Goal: Task Accomplishment & Management: Complete application form

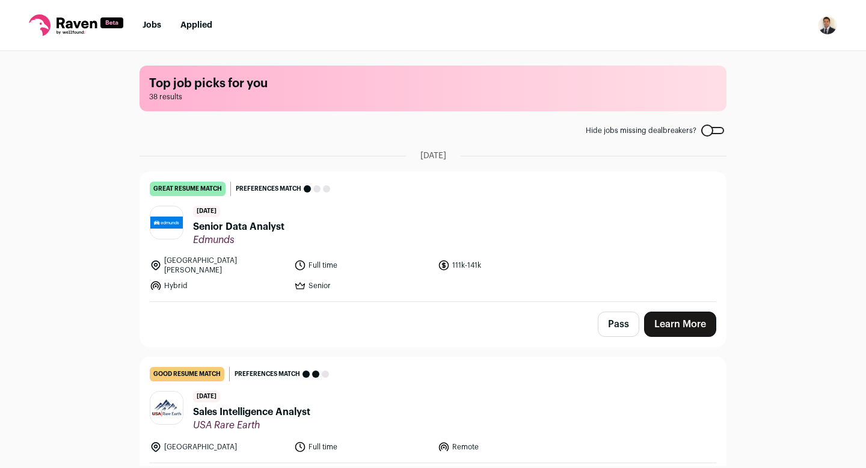
click at [620, 319] on button "Pass" at bounding box center [617, 323] width 41 height 25
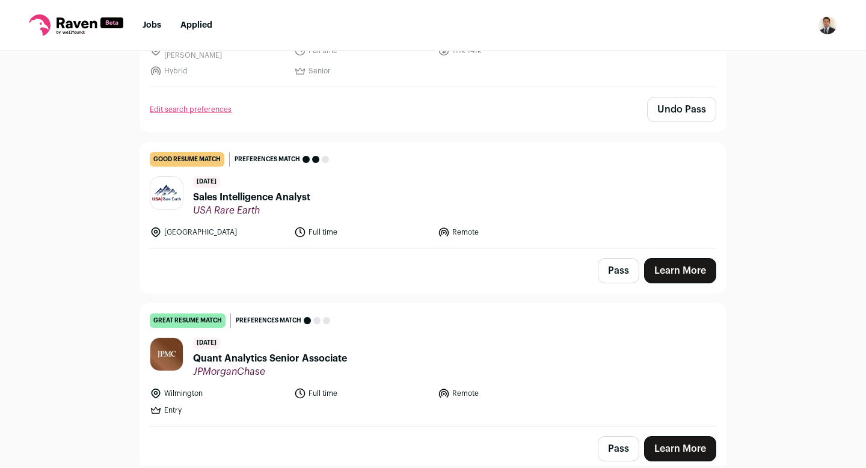
scroll to position [215, 0]
click at [676, 261] on link "Learn More" at bounding box center [680, 269] width 72 height 25
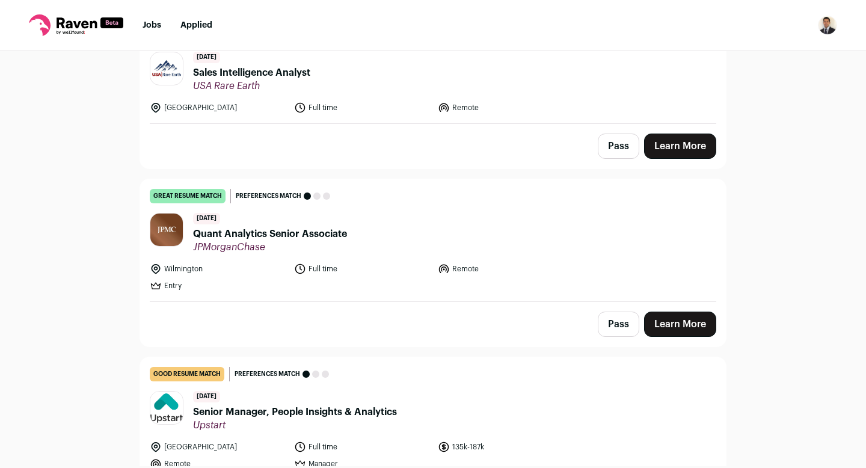
scroll to position [341, 0]
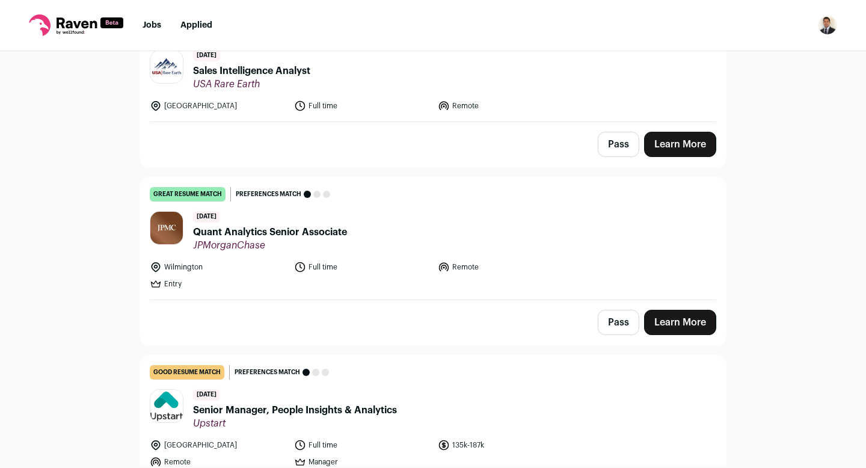
click at [619, 313] on button "Pass" at bounding box center [617, 322] width 41 height 25
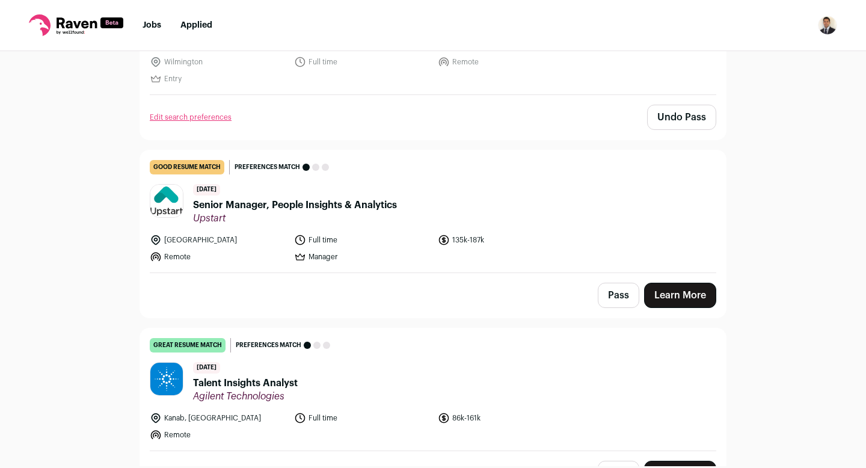
scroll to position [546, 0]
click at [685, 290] on link "Learn More" at bounding box center [680, 294] width 72 height 25
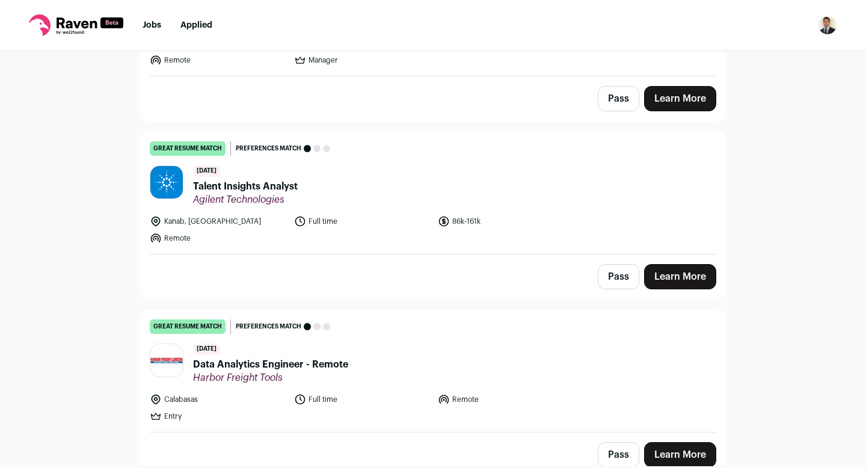
scroll to position [769, 0]
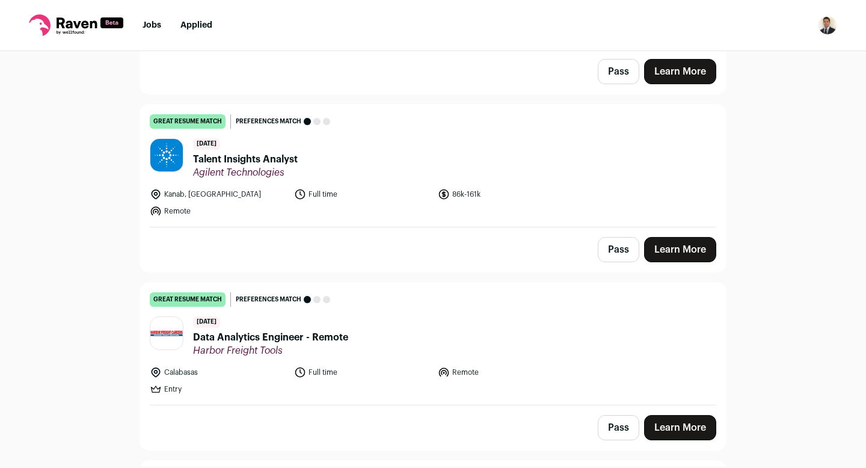
click at [683, 240] on link "Learn More" at bounding box center [680, 249] width 72 height 25
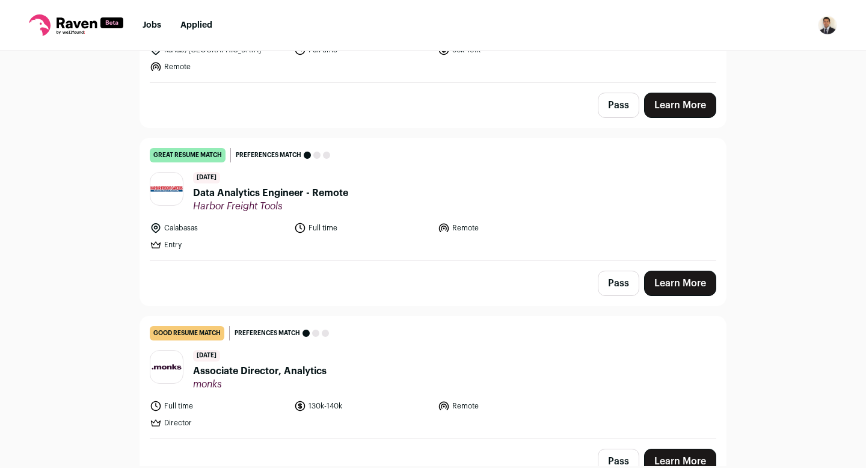
scroll to position [923, 0]
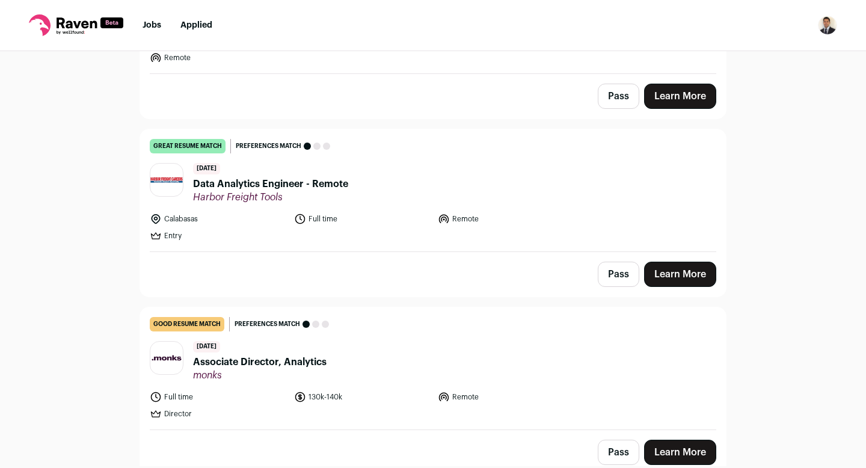
click at [617, 269] on button "Pass" at bounding box center [617, 273] width 41 height 25
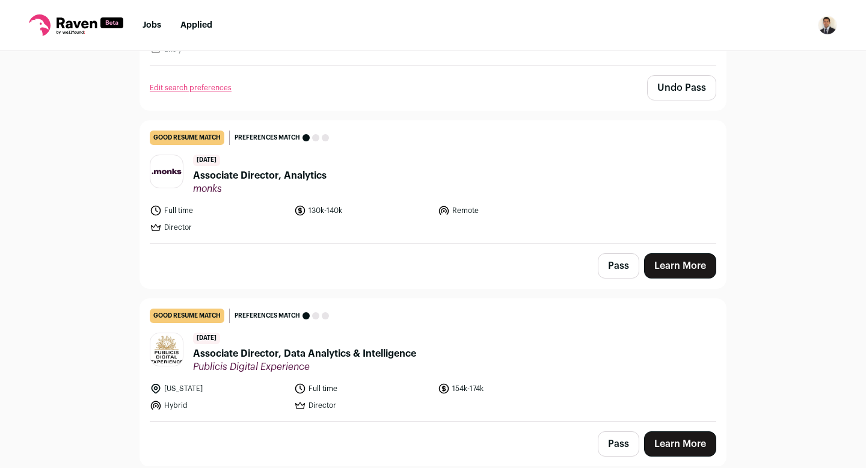
scroll to position [1113, 0]
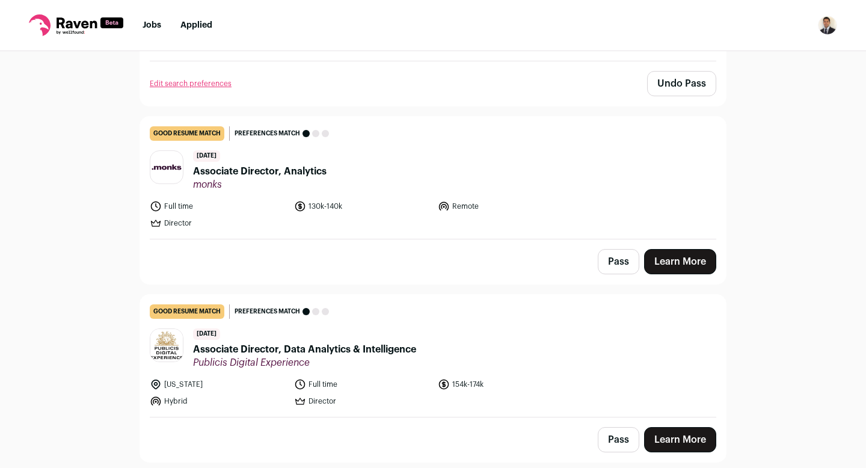
click at [616, 254] on button "Pass" at bounding box center [617, 261] width 41 height 25
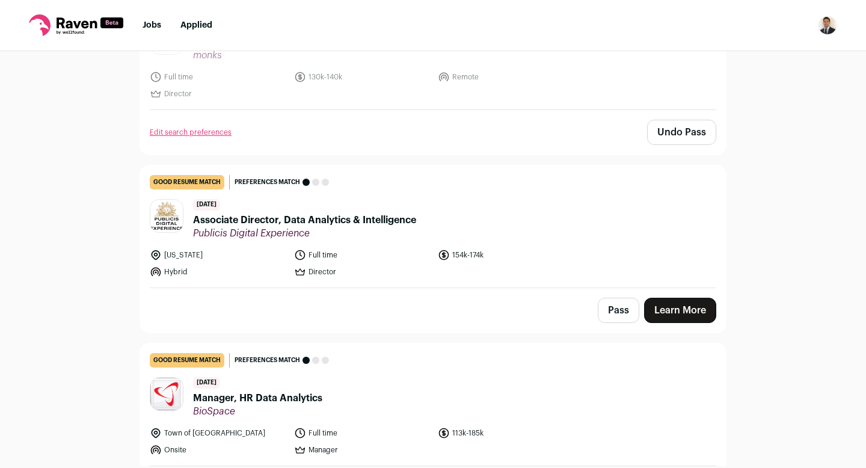
scroll to position [1243, 0]
click at [608, 299] on button "Pass" at bounding box center [617, 309] width 41 height 25
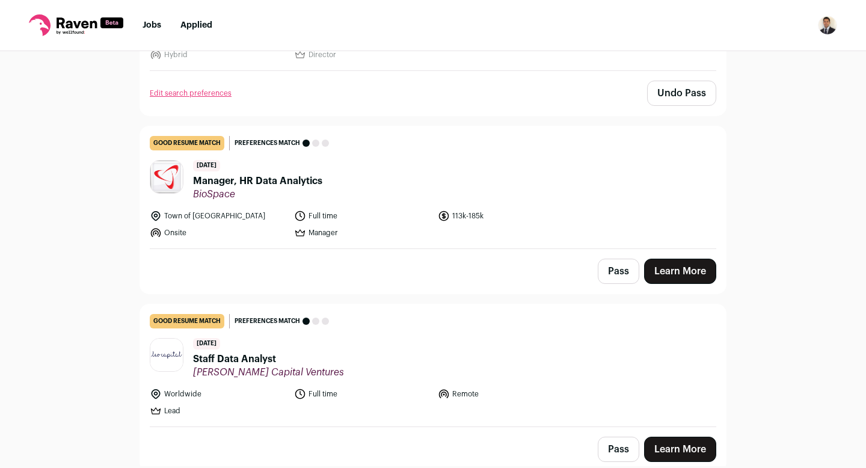
scroll to position [1468, 0]
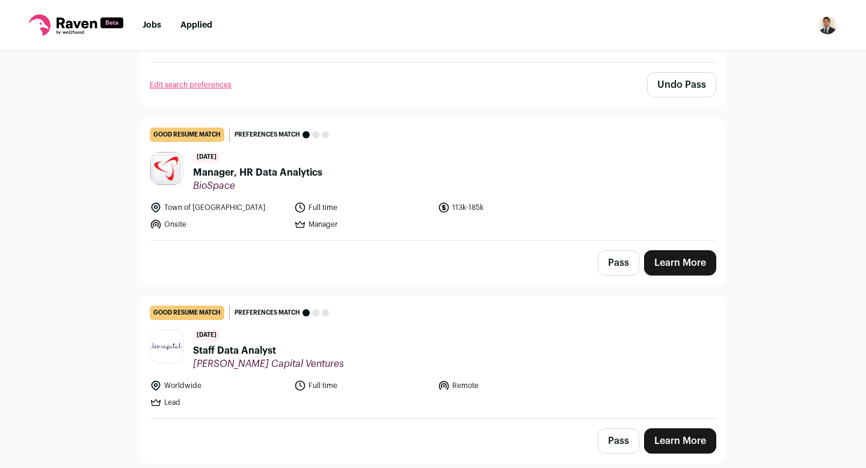
click at [608, 257] on button "Pass" at bounding box center [617, 262] width 41 height 25
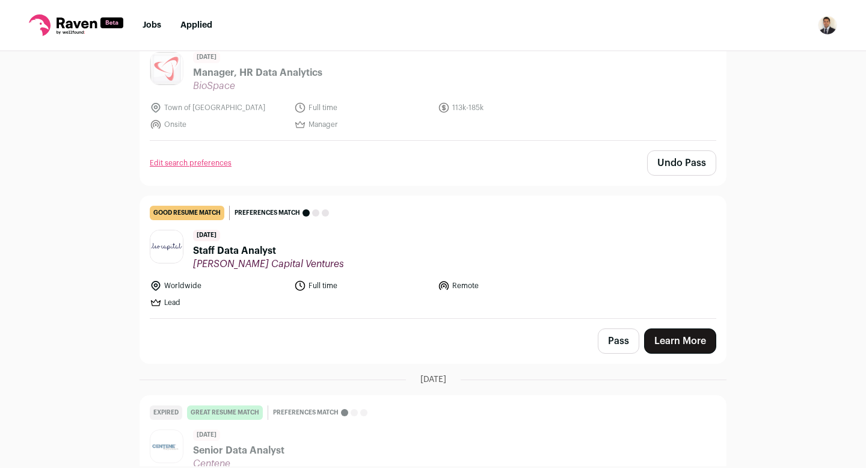
scroll to position [1571, 0]
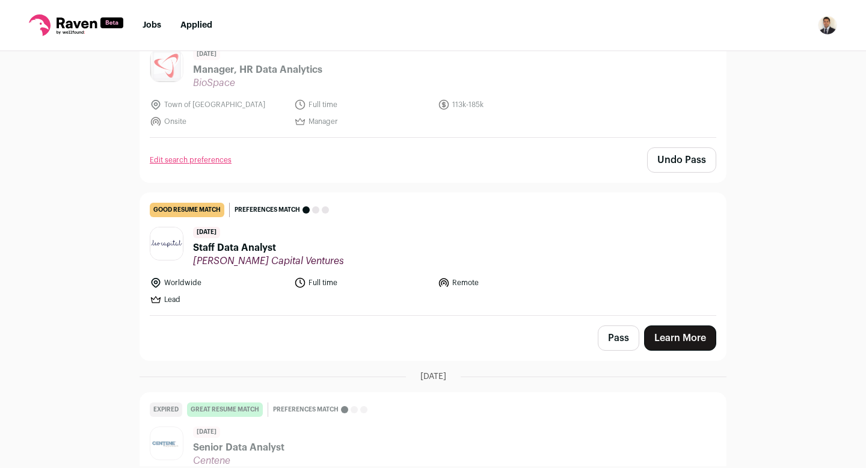
click at [629, 331] on button "Pass" at bounding box center [617, 337] width 41 height 25
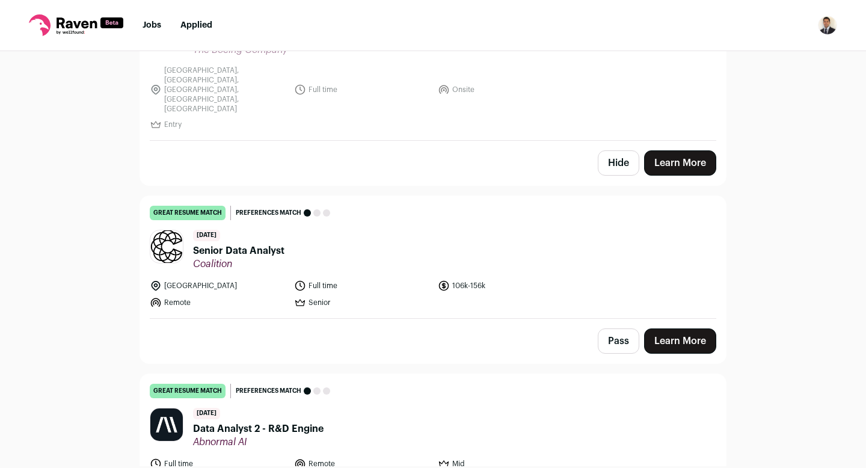
scroll to position [2160, 0]
click at [671, 328] on link "Learn More" at bounding box center [680, 340] width 72 height 25
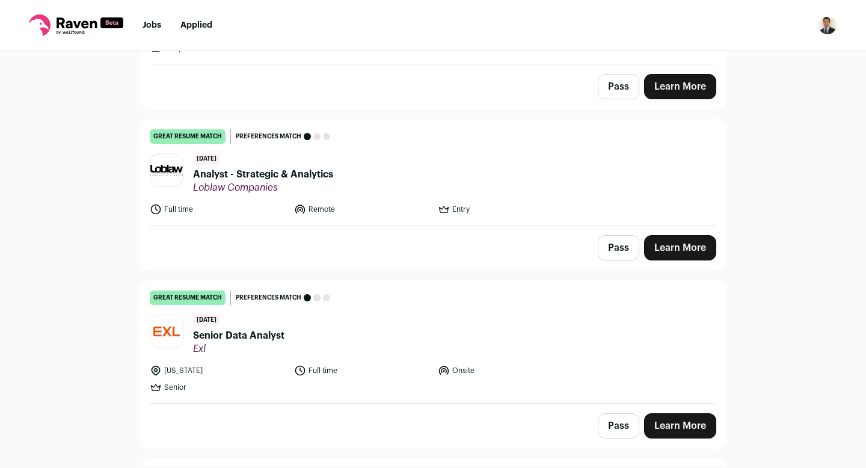
scroll to position [3441, 0]
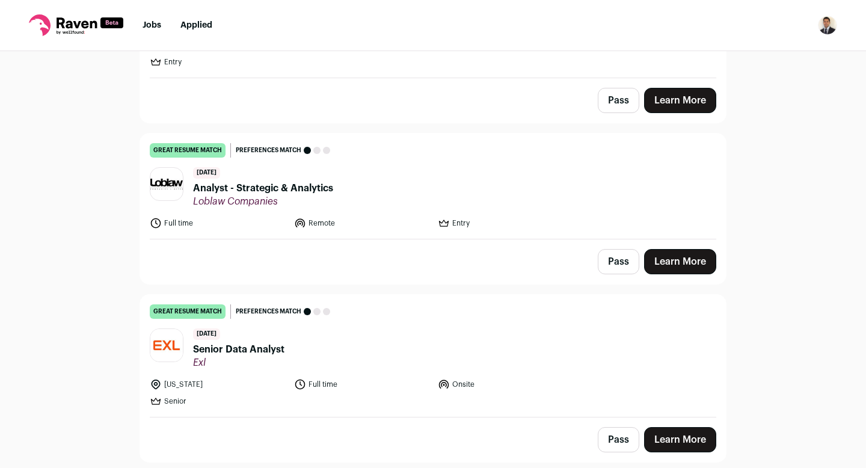
click at [609, 427] on button "Pass" at bounding box center [617, 439] width 41 height 25
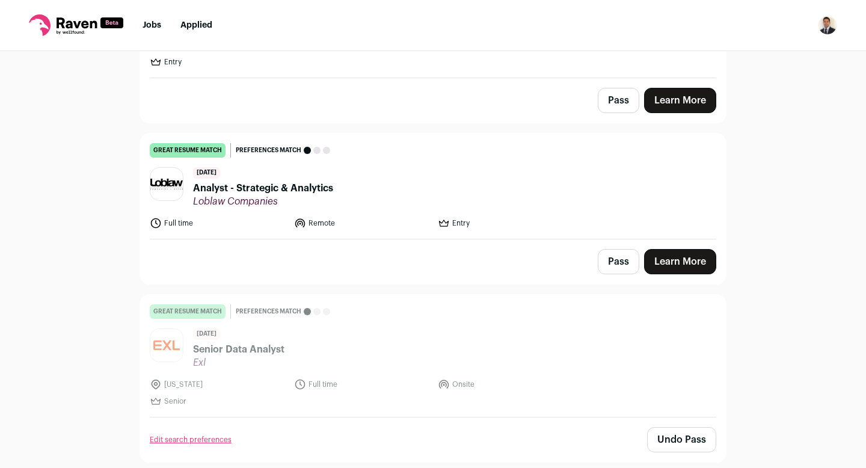
click at [613, 249] on button "Pass" at bounding box center [617, 261] width 41 height 25
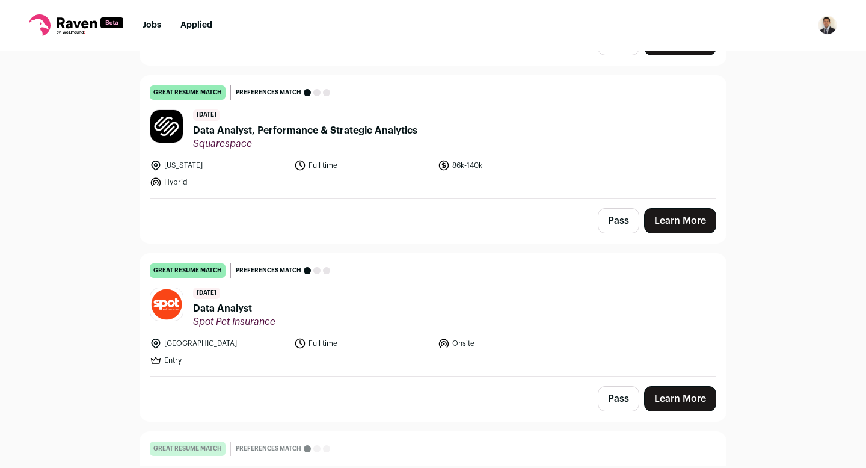
scroll to position [3126, 0]
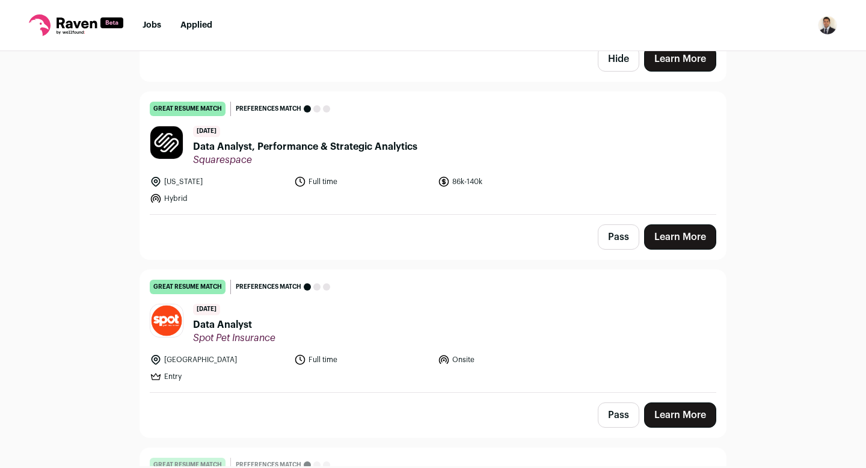
click at [620, 346] on link "great resume match You meet the must-have requirements, the nice-to-have requir…" at bounding box center [432, 331] width 585 height 122
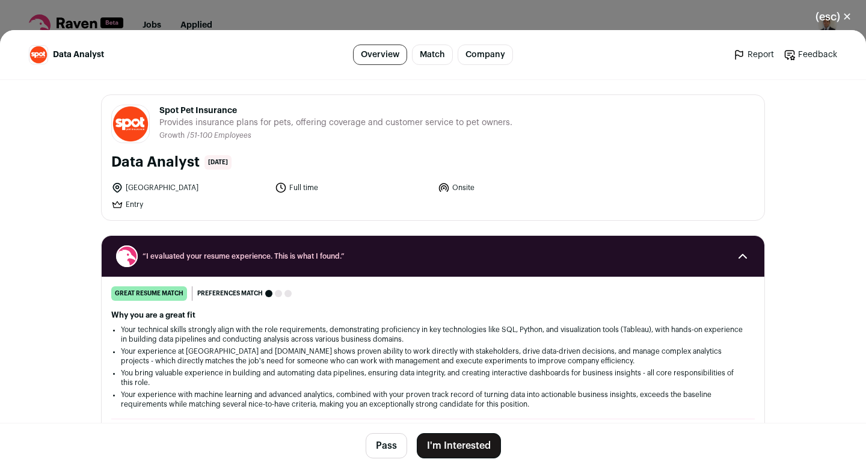
click at [832, 22] on button "(esc) ✕" at bounding box center [833, 17] width 65 height 26
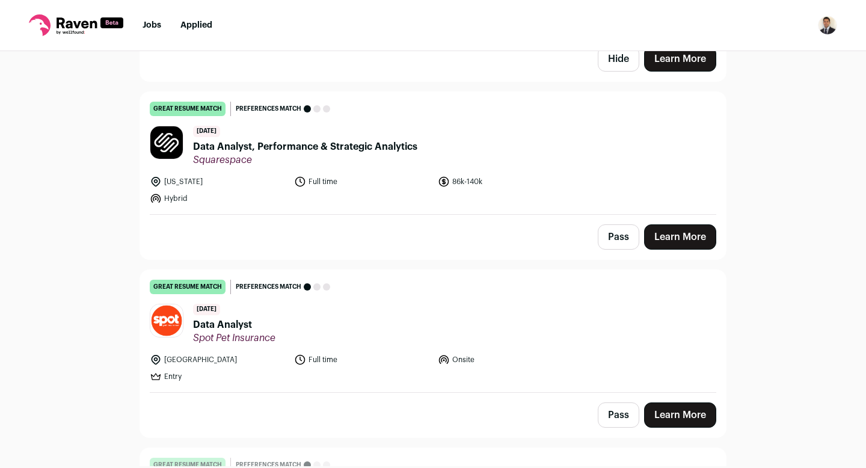
click at [621, 224] on button "Pass" at bounding box center [617, 236] width 41 height 25
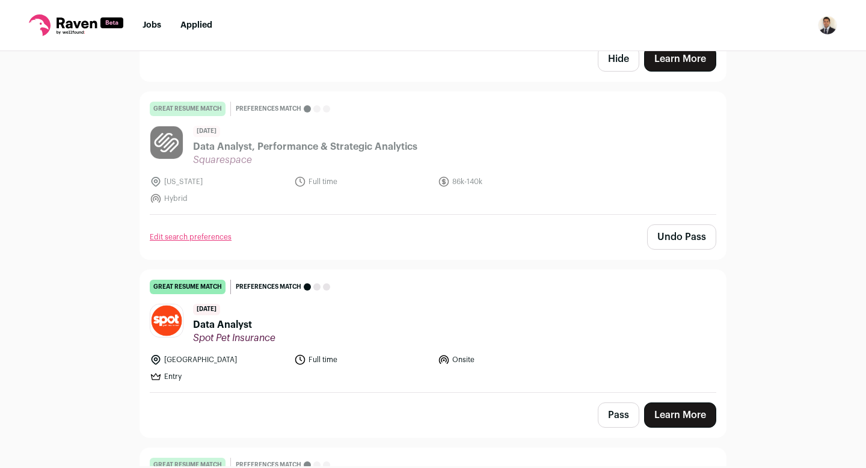
click at [610, 402] on button "Pass" at bounding box center [617, 414] width 41 height 25
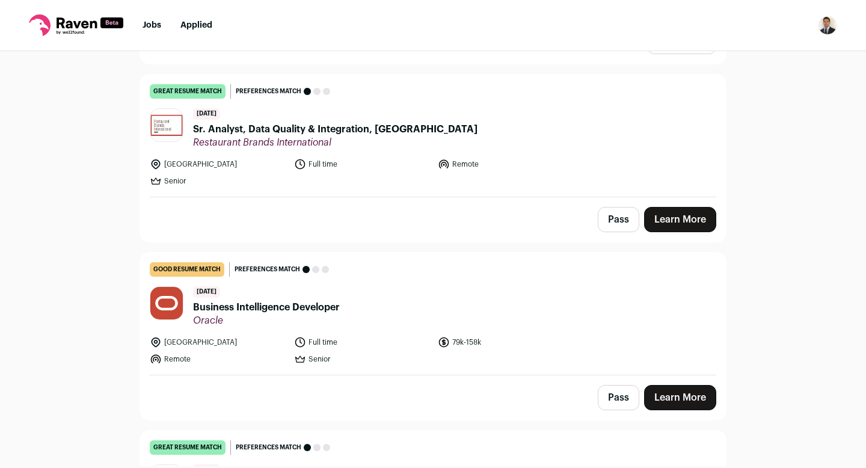
scroll to position [3842, 0]
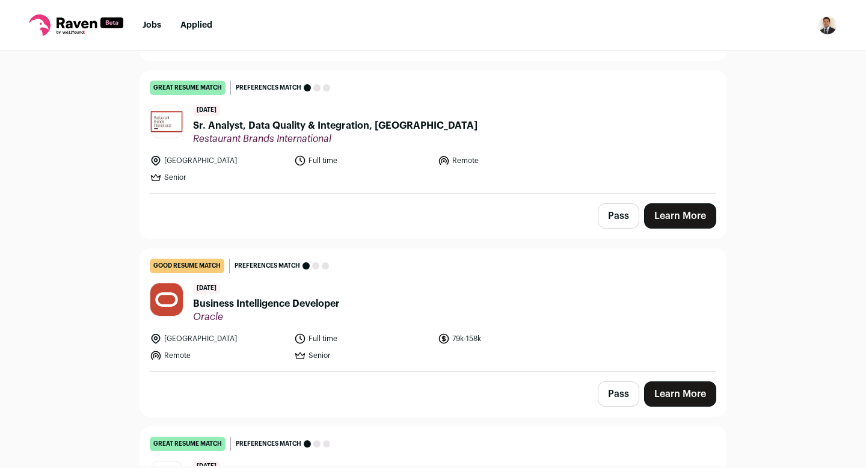
click at [615, 381] on button "Pass" at bounding box center [617, 393] width 41 height 25
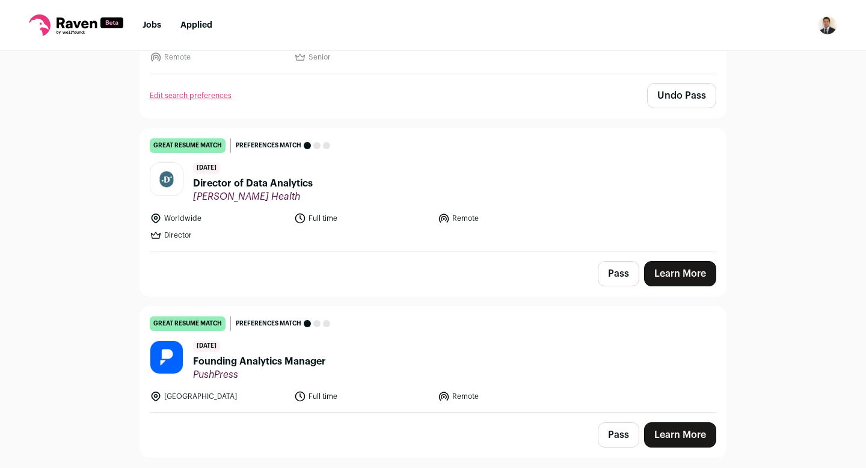
scroll to position [4141, 0]
click at [596, 251] on div "Pass Learn More" at bounding box center [432, 273] width 585 height 44
click at [609, 260] on button "Pass" at bounding box center [617, 272] width 41 height 25
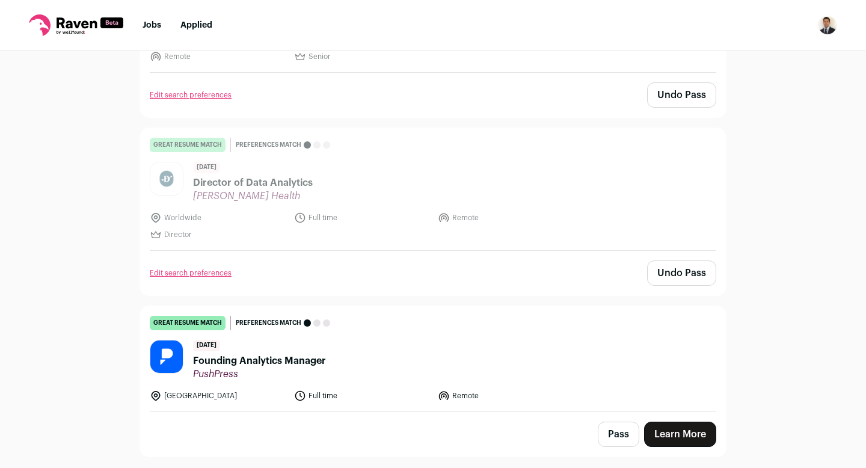
click at [617, 421] on button "Pass" at bounding box center [617, 433] width 41 height 25
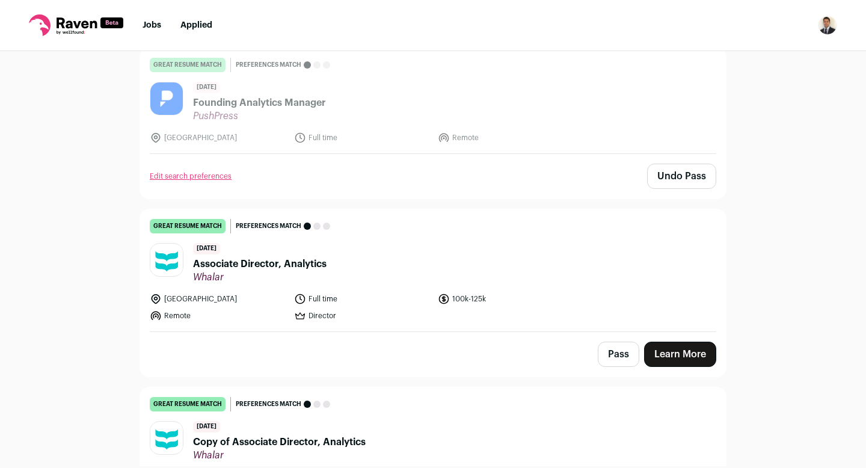
scroll to position [4423, 0]
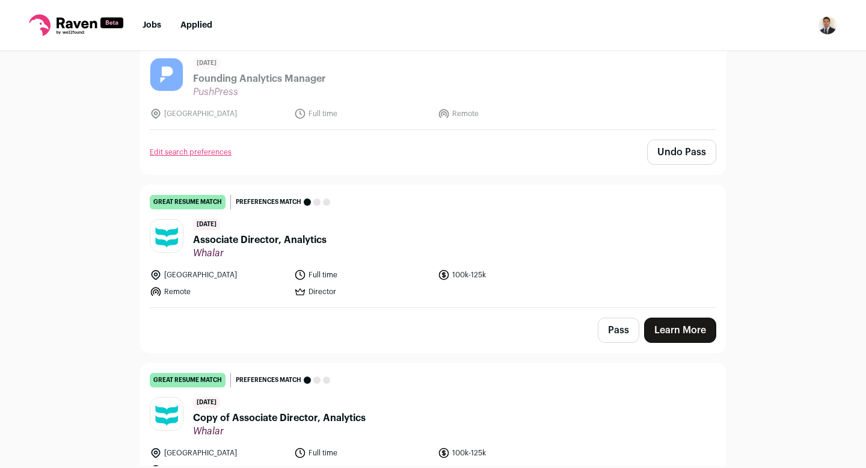
click at [605, 317] on button "Pass" at bounding box center [617, 329] width 41 height 25
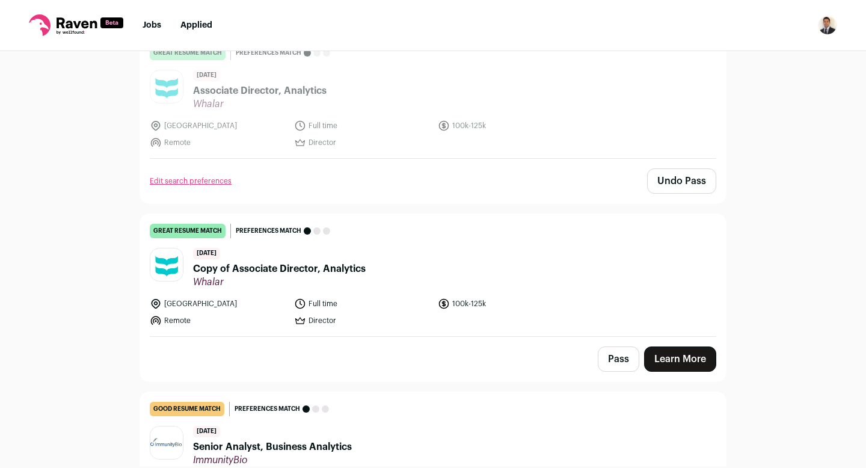
scroll to position [4574, 0]
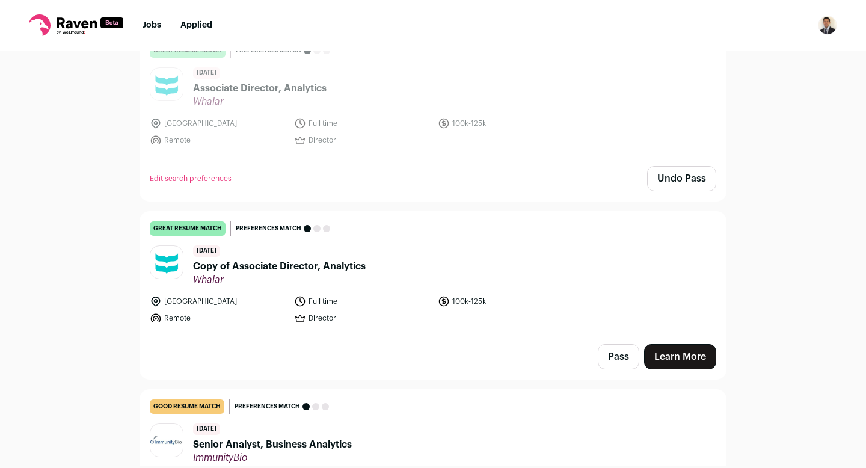
click at [616, 344] on button "Pass" at bounding box center [617, 356] width 41 height 25
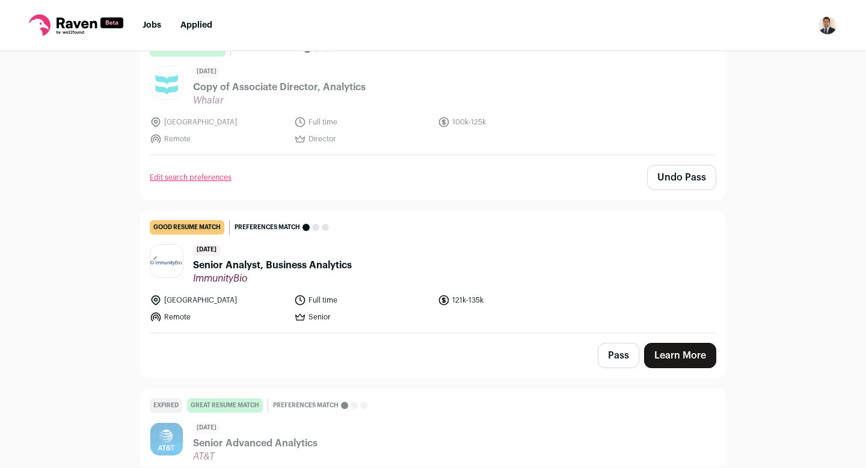
scroll to position [4755, 0]
click at [620, 341] on button "Pass" at bounding box center [617, 353] width 41 height 25
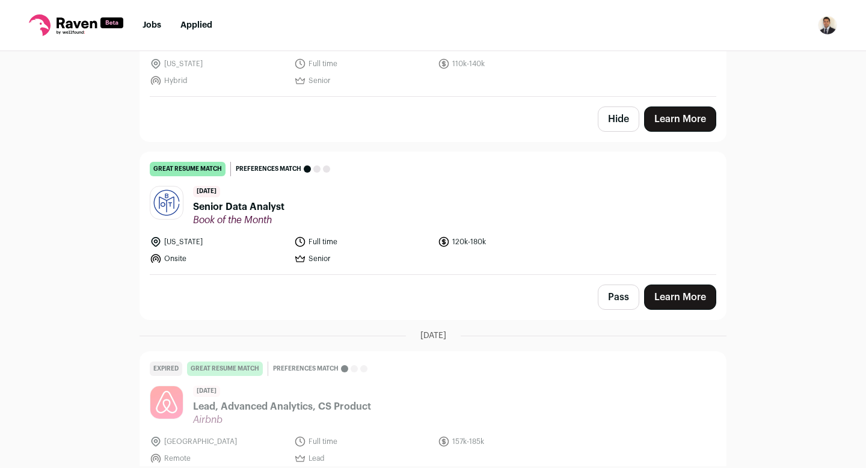
scroll to position [5346, 0]
click at [603, 284] on button "Pass" at bounding box center [617, 296] width 41 height 25
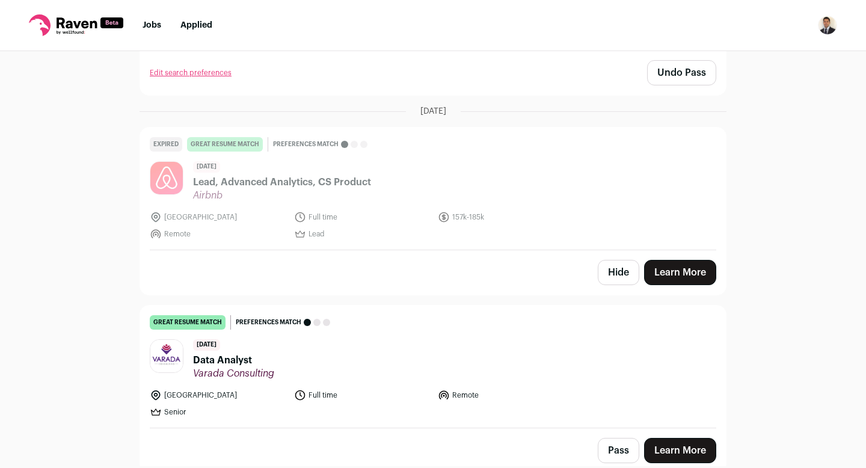
scroll to position [5582, 0]
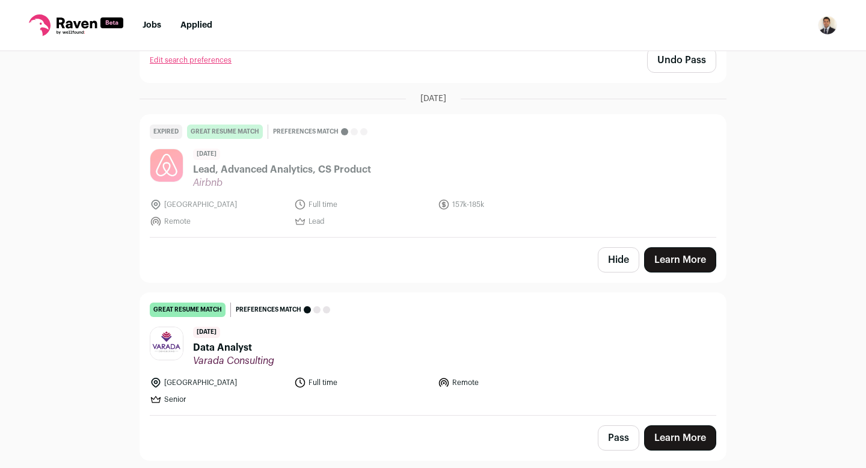
click at [616, 247] on button "Hide" at bounding box center [617, 259] width 41 height 25
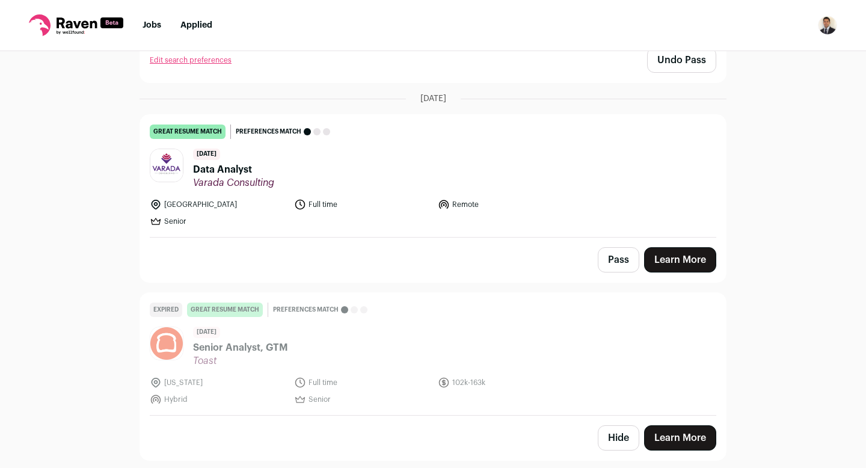
click at [616, 247] on button "Pass" at bounding box center [617, 259] width 41 height 25
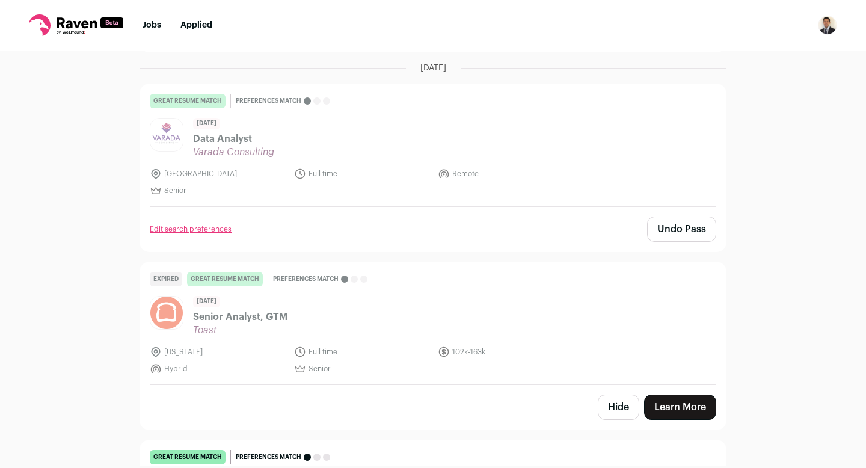
scroll to position [5619, 0]
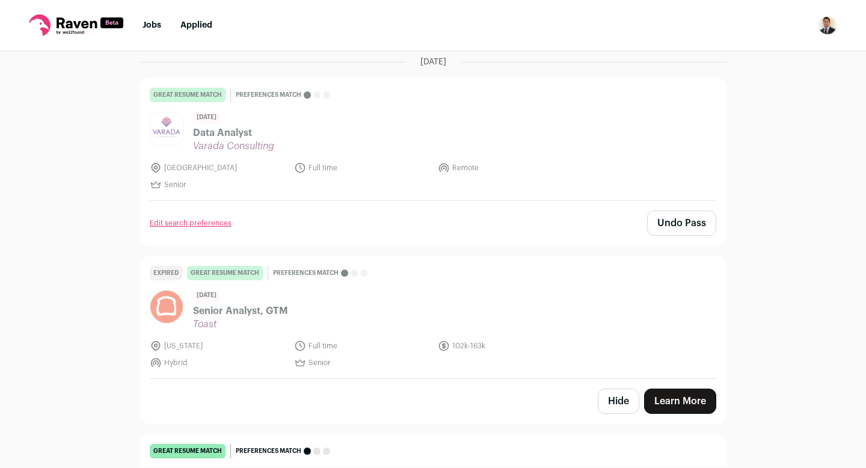
click at [616, 388] on button "Hide" at bounding box center [617, 400] width 41 height 25
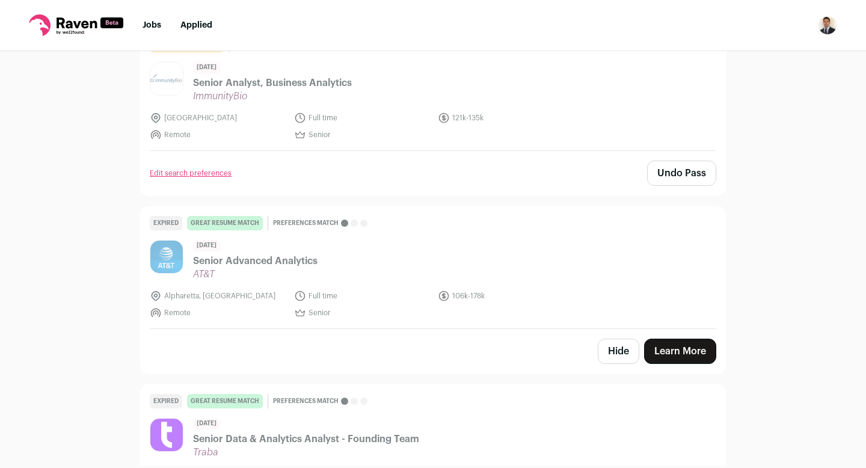
scroll to position [4938, 0]
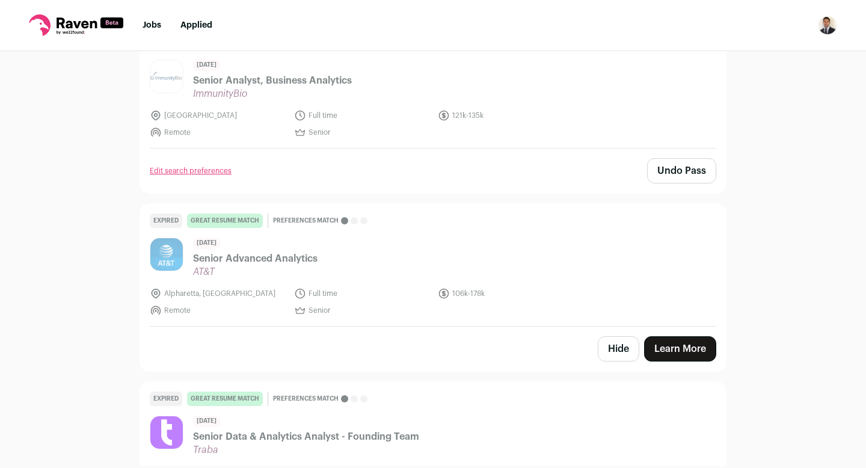
click at [610, 336] on button "Hide" at bounding box center [617, 348] width 41 height 25
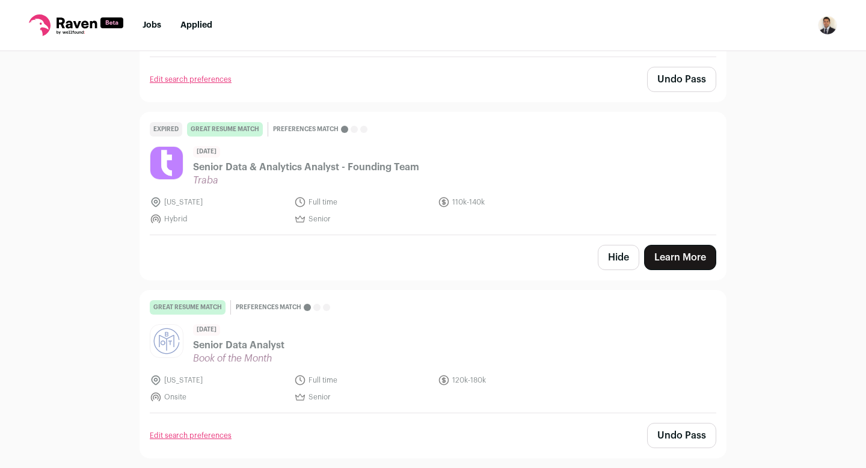
scroll to position [5030, 0]
click at [611, 244] on button "Hide" at bounding box center [617, 256] width 41 height 25
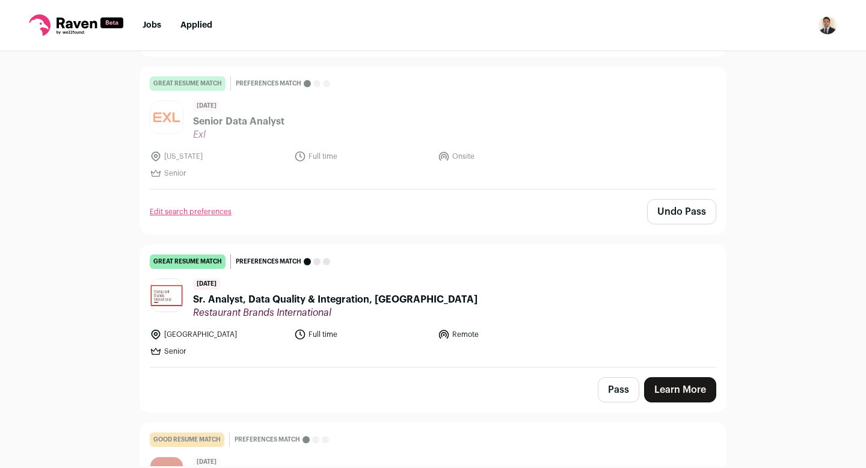
scroll to position [3673, 0]
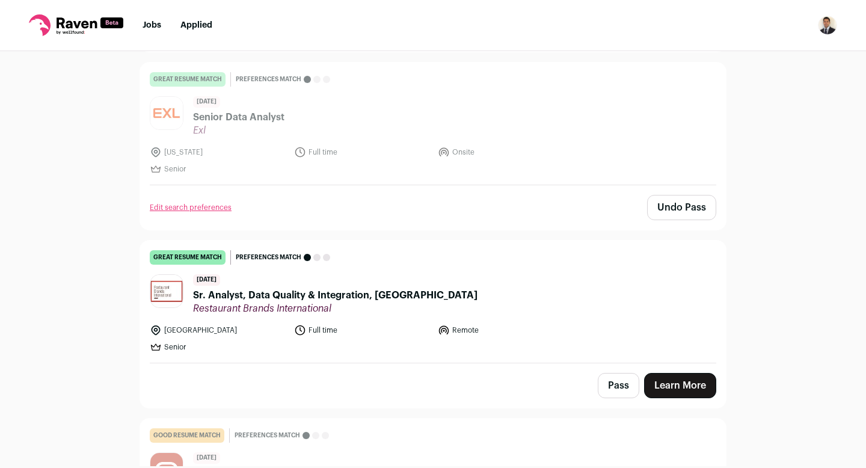
click at [614, 373] on button "Pass" at bounding box center [617, 385] width 41 height 25
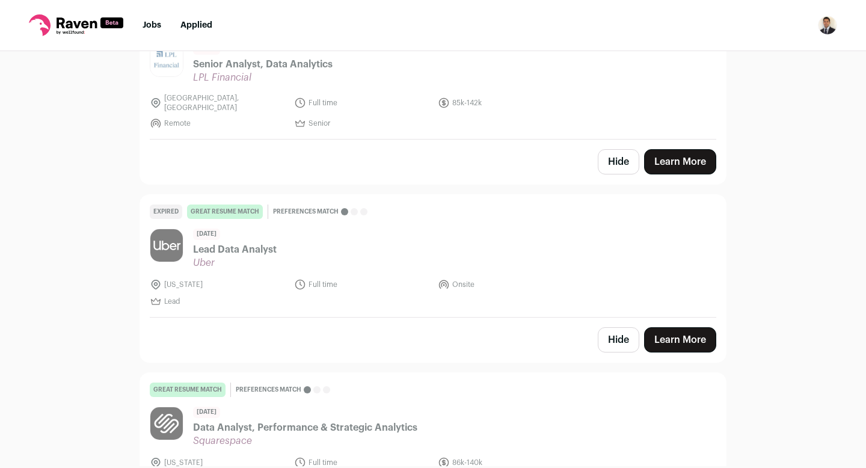
scroll to position [2861, 0]
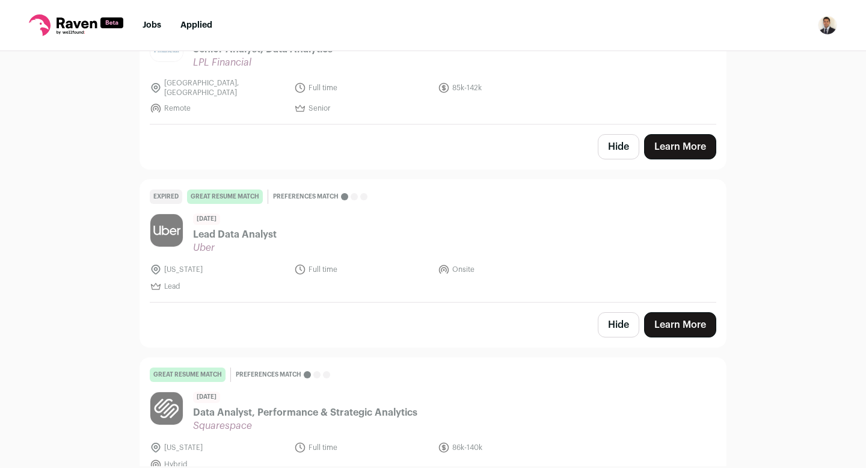
click at [611, 312] on button "Hide" at bounding box center [617, 324] width 41 height 25
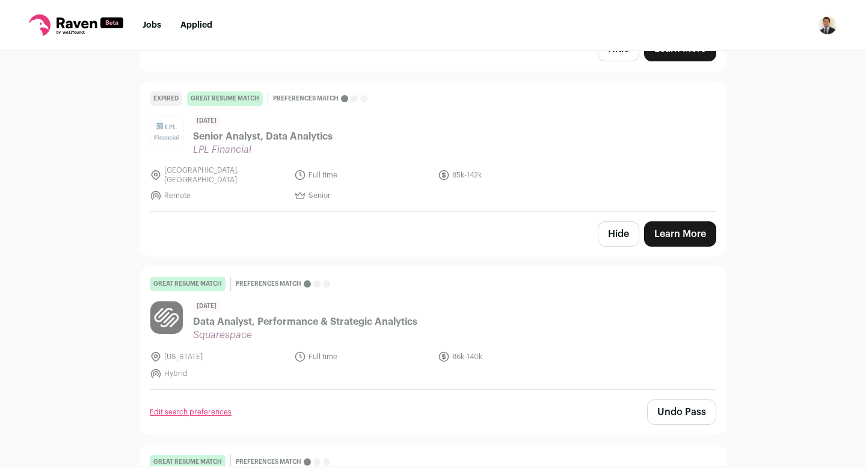
scroll to position [2765, 0]
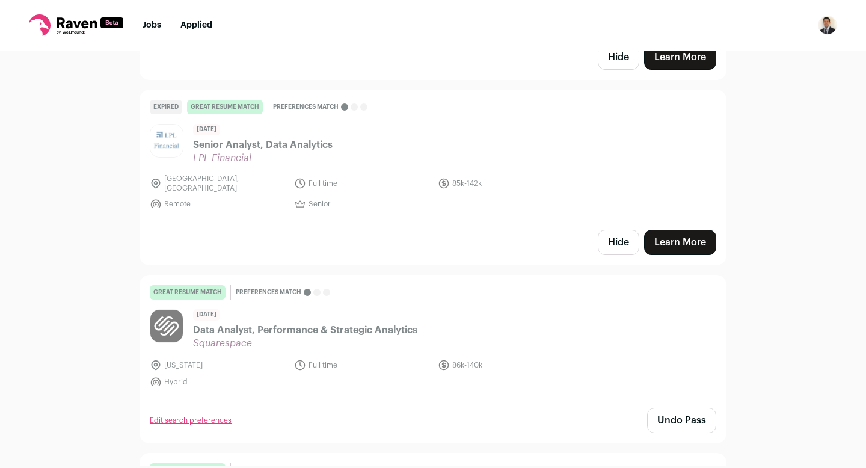
click at [615, 230] on button "Hide" at bounding box center [617, 242] width 41 height 25
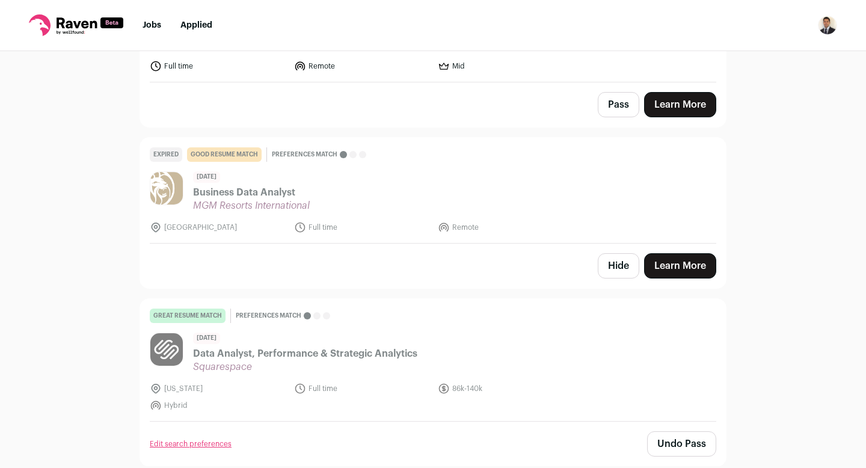
scroll to position [2548, 0]
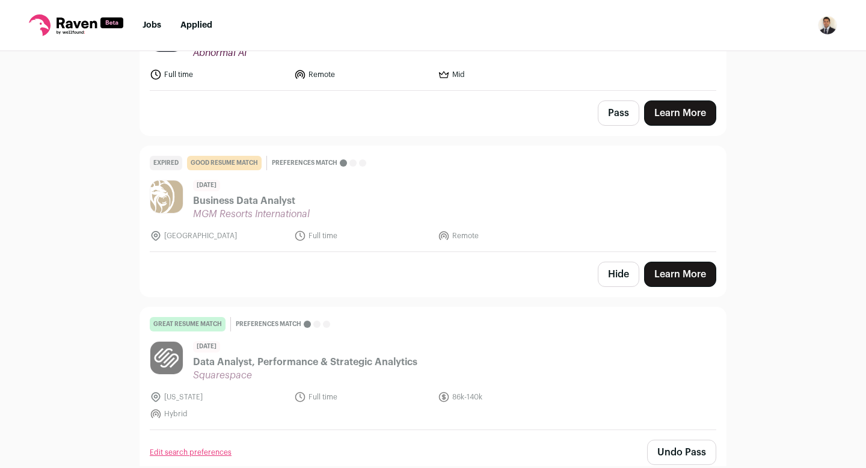
click at [611, 261] on button "Hide" at bounding box center [617, 273] width 41 height 25
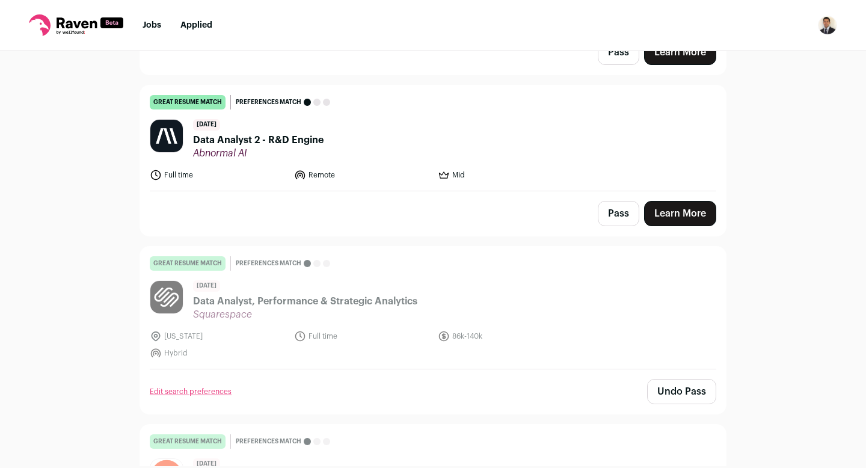
scroll to position [2362, 0]
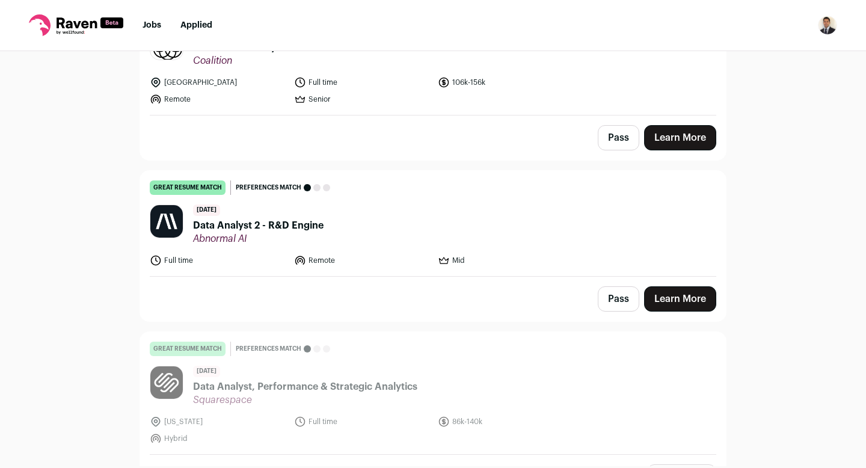
click at [612, 286] on button "Pass" at bounding box center [617, 298] width 41 height 25
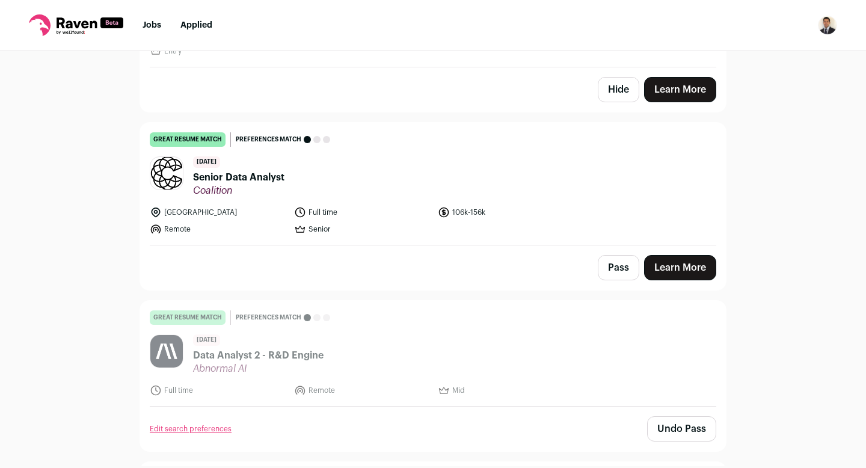
scroll to position [2152, 0]
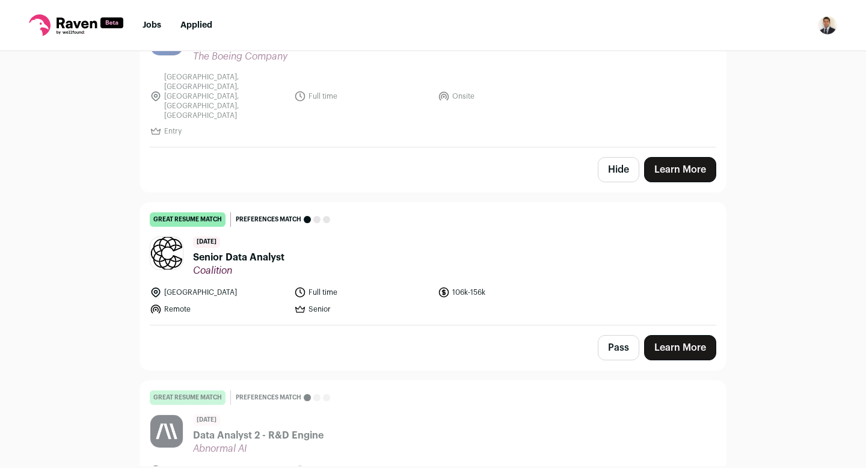
click at [615, 335] on button "Pass" at bounding box center [617, 347] width 41 height 25
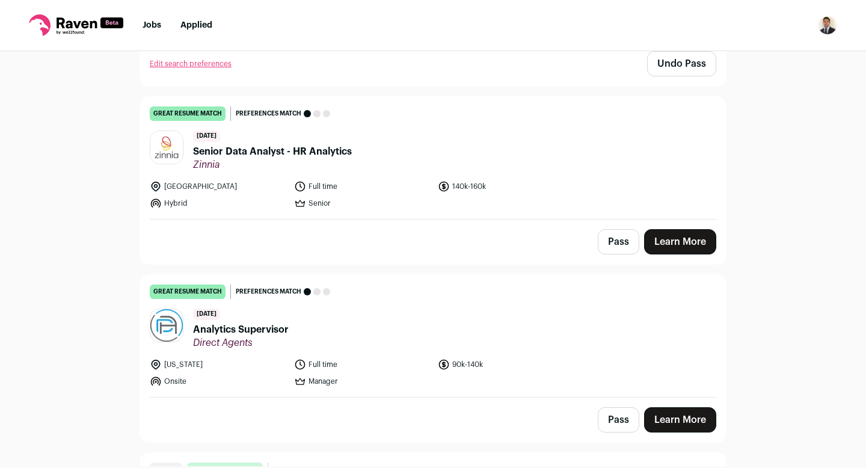
scroll to position [4901, 0]
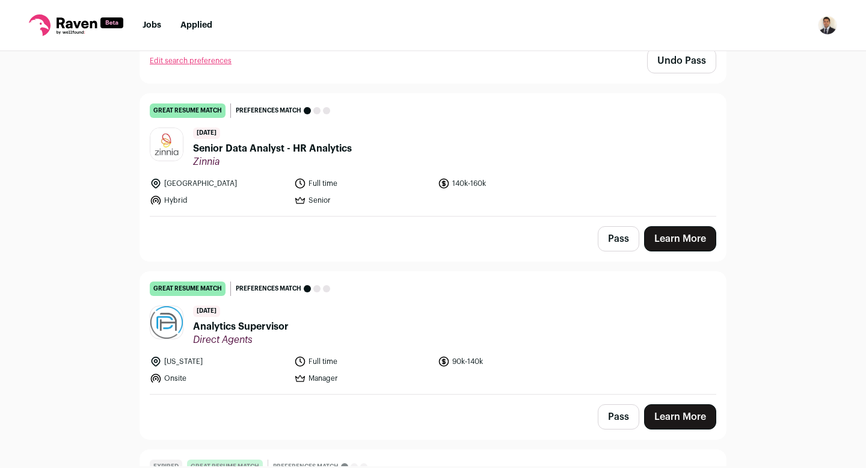
click at [618, 226] on button "Pass" at bounding box center [617, 238] width 41 height 25
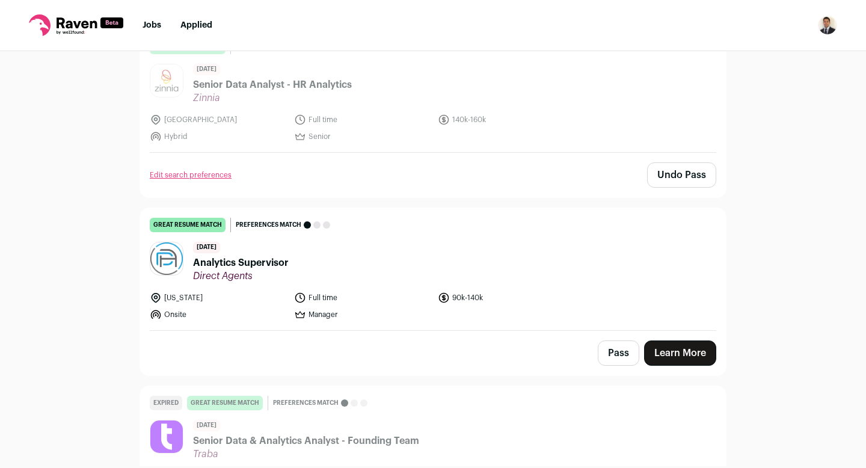
scroll to position [4970, 0]
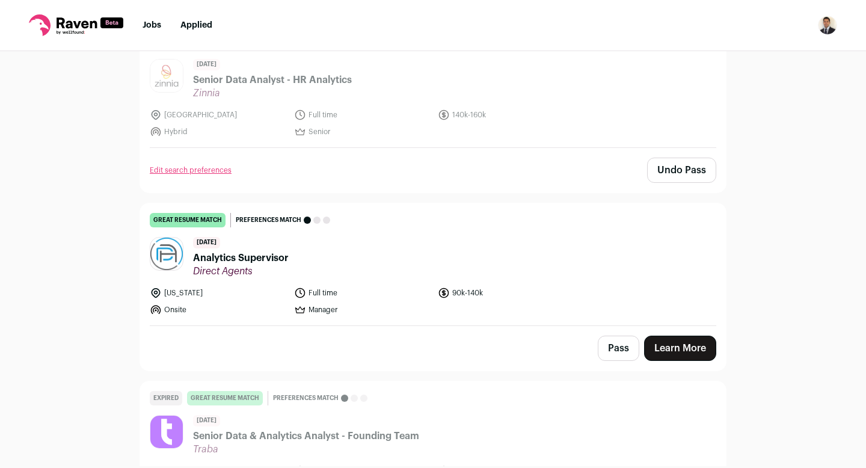
click at [620, 335] on button "Pass" at bounding box center [617, 347] width 41 height 25
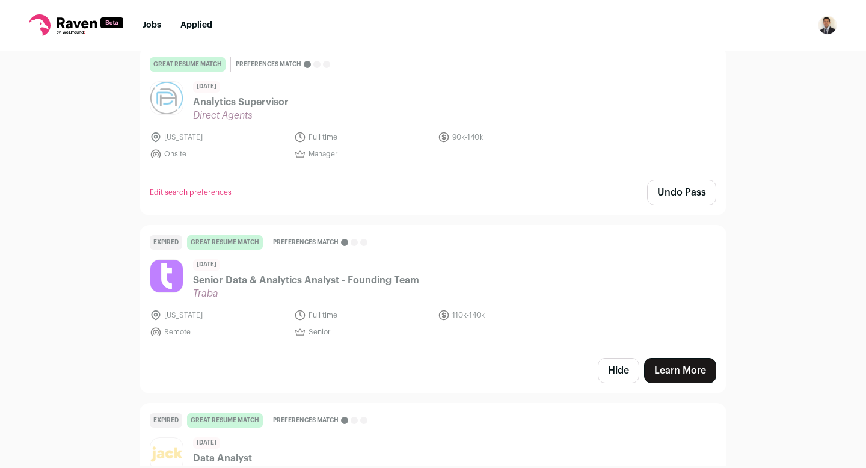
scroll to position [5195, 0]
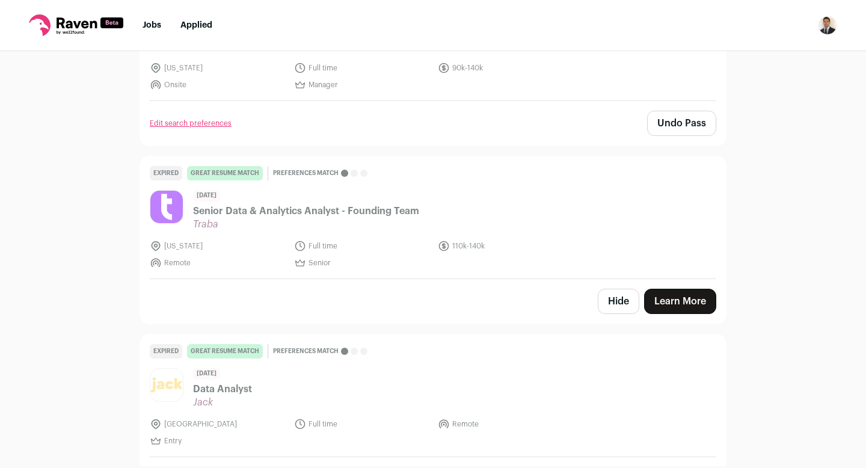
click at [617, 289] on button "Hide" at bounding box center [617, 301] width 41 height 25
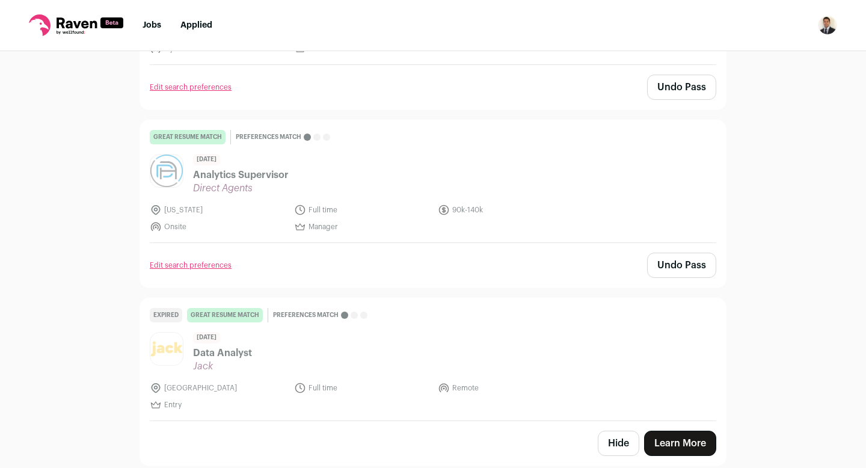
scroll to position [5017, 0]
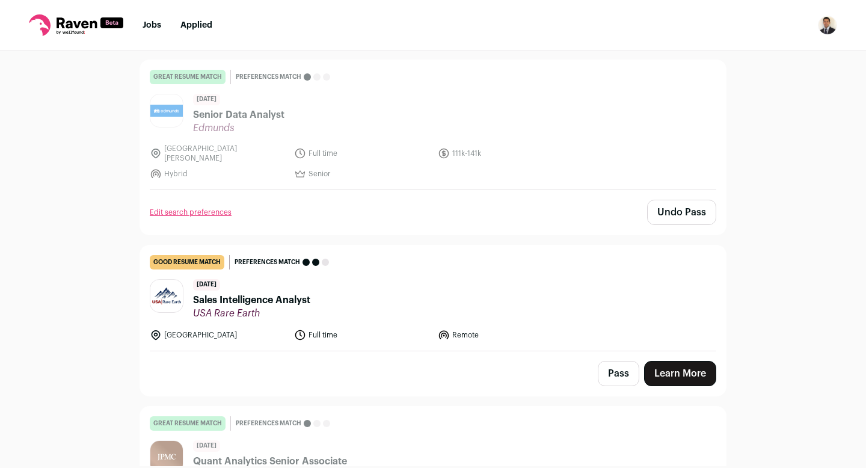
scroll to position [0, 0]
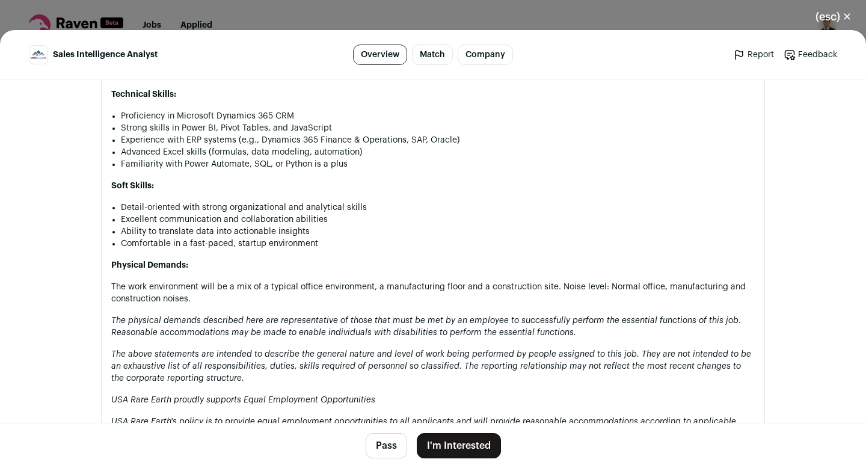
scroll to position [1258, 0]
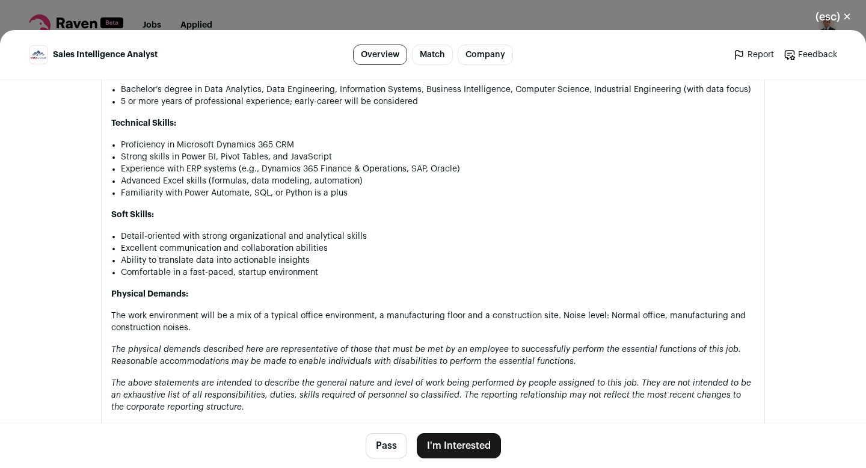
click at [845, 13] on button "(esc) ✕" at bounding box center [833, 17] width 65 height 26
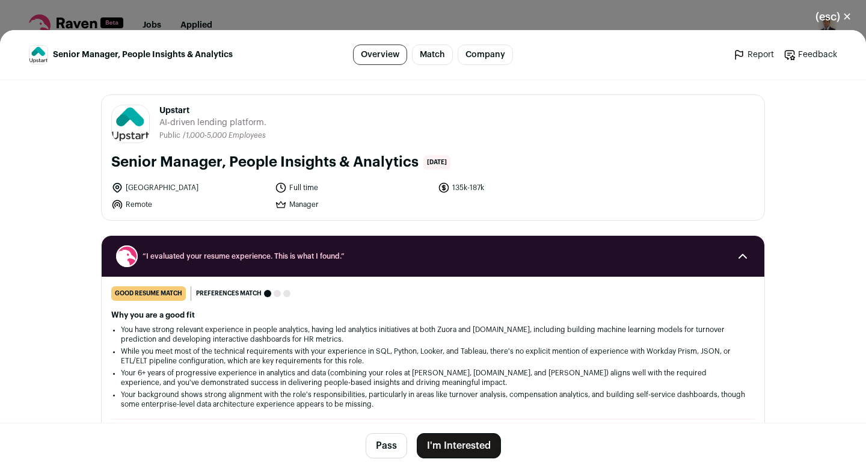
click at [847, 18] on button "(esc) ✕" at bounding box center [833, 17] width 65 height 26
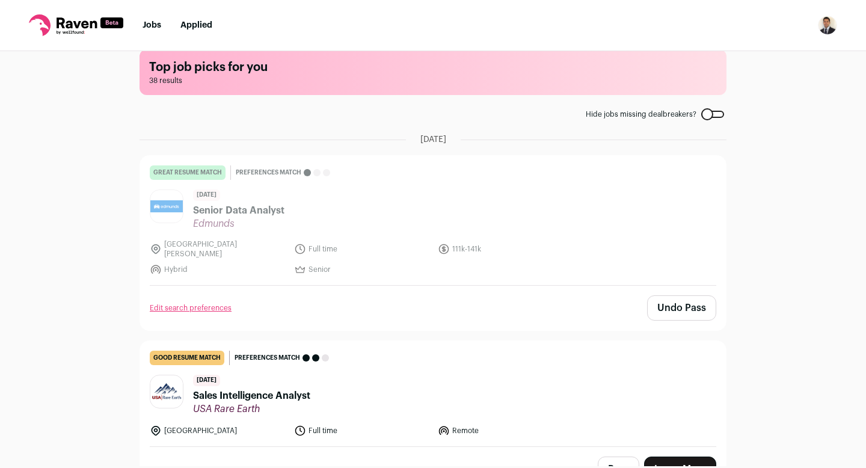
scroll to position [18, 0]
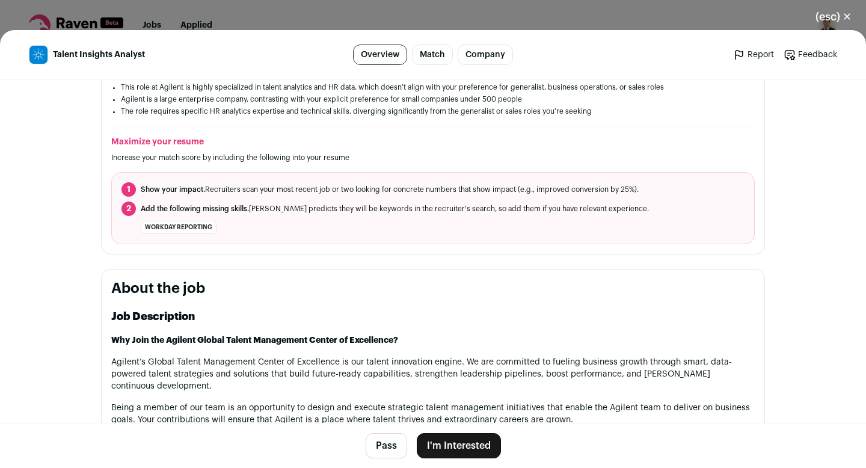
scroll to position [364, 0]
click at [436, 439] on button "I'm Interested" at bounding box center [459, 445] width 84 height 25
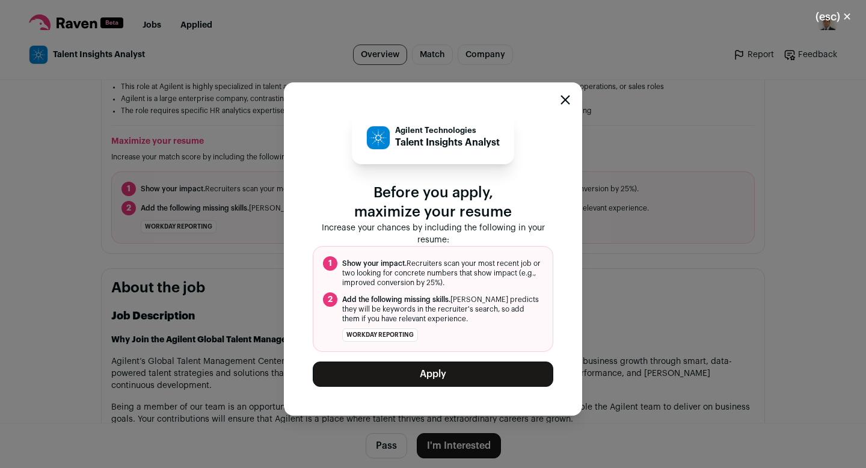
click at [435, 376] on button "Apply" at bounding box center [433, 373] width 240 height 25
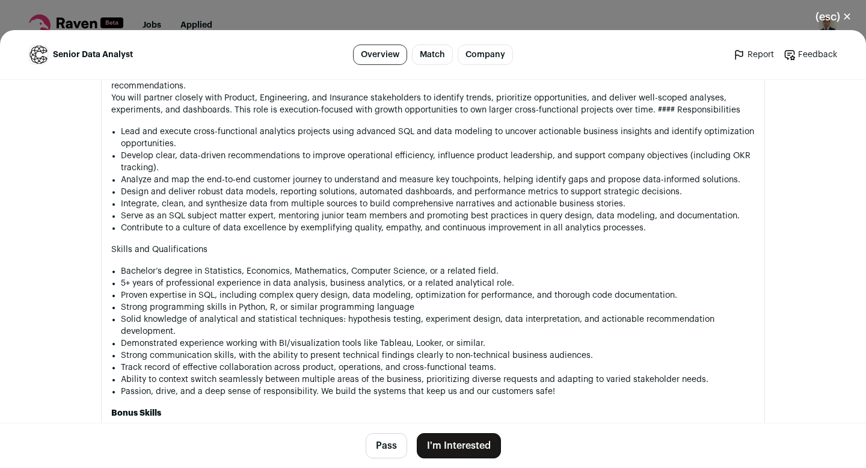
scroll to position [605, 0]
